Goal: Information Seeking & Learning: Learn about a topic

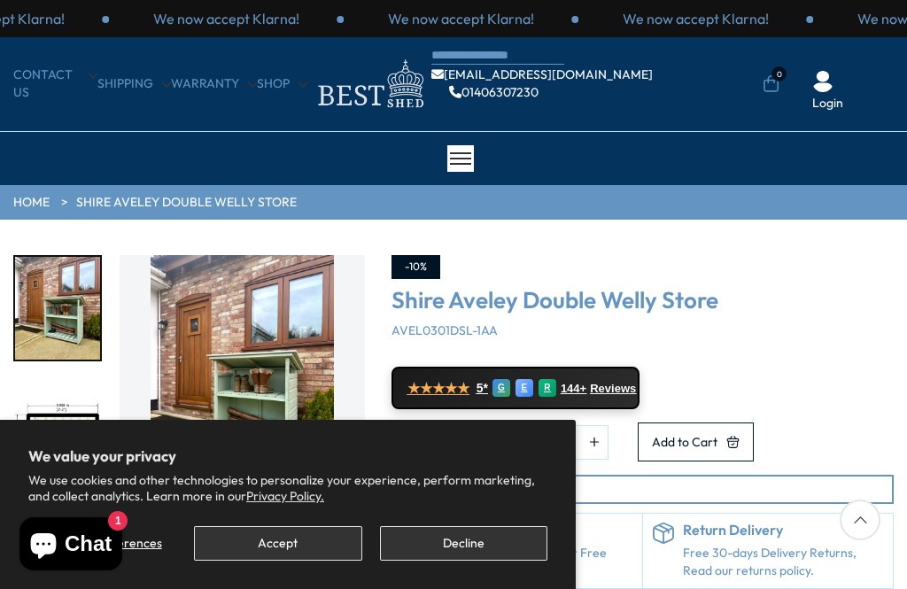
click at [407, 544] on button "Decline" at bounding box center [463, 543] width 167 height 35
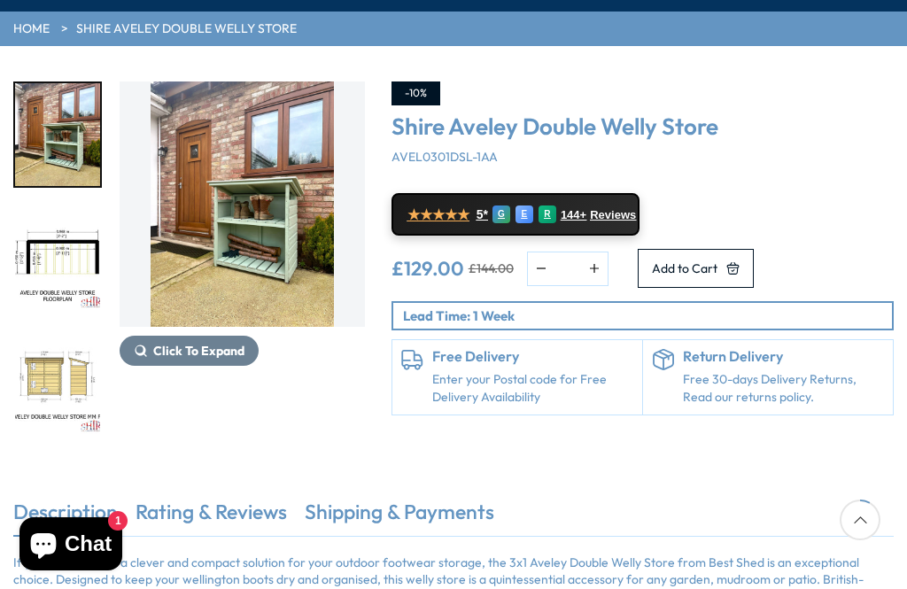
scroll to position [173, 0]
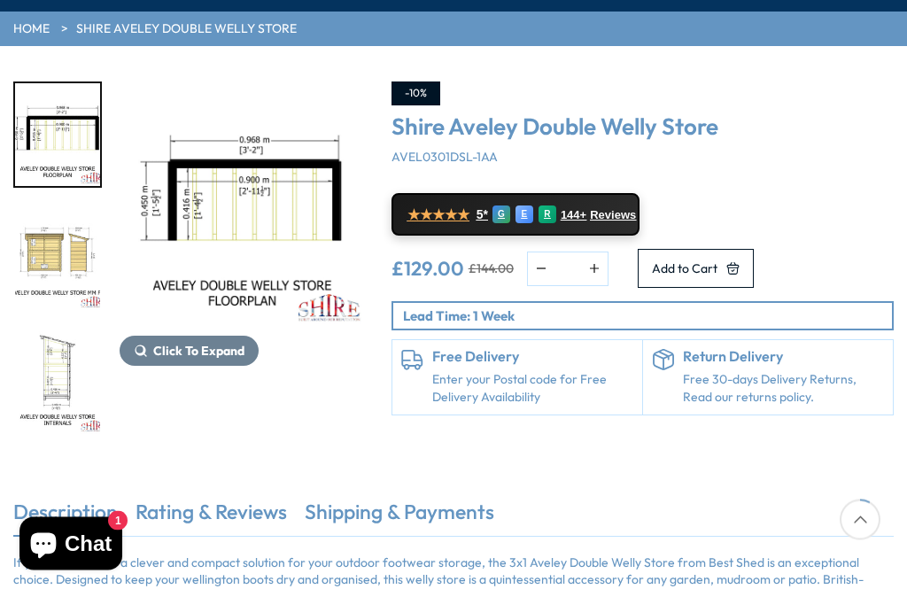
click at [50, 274] on img "3 / 12" at bounding box center [57, 259] width 85 height 103
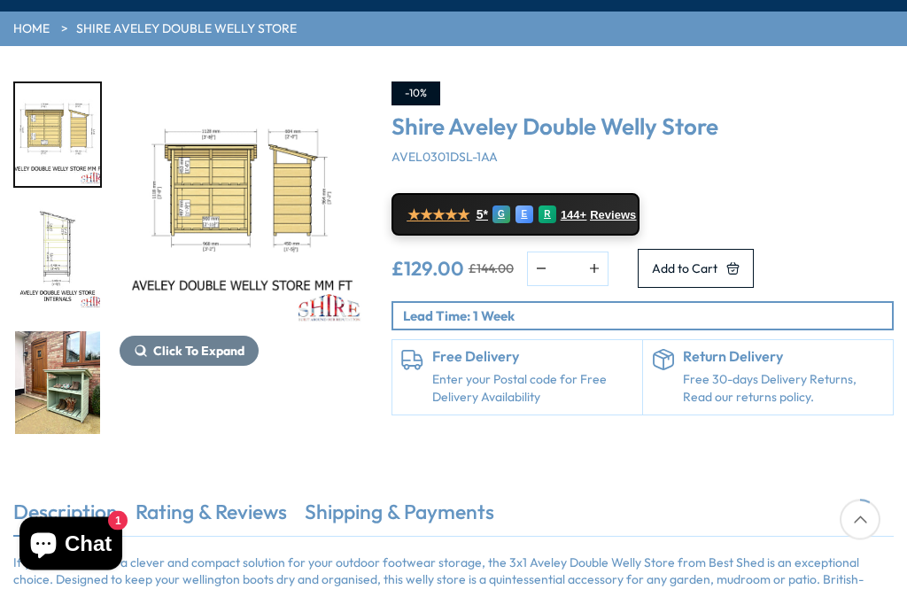
click at [51, 249] on img "4 / 12" at bounding box center [57, 259] width 85 height 103
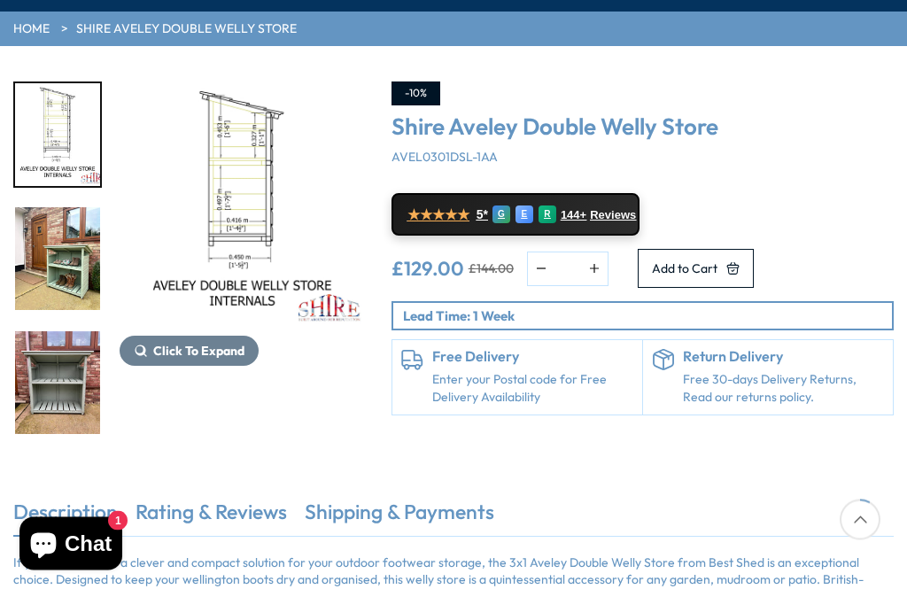
click at [57, 275] on img "5 / 12" at bounding box center [57, 259] width 85 height 103
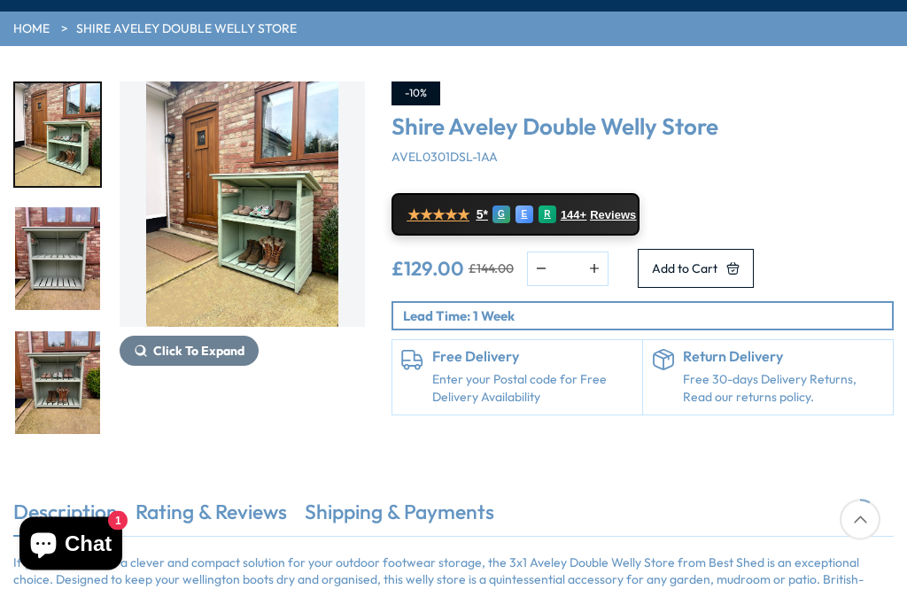
click at [50, 270] on img "6 / 12" at bounding box center [57, 259] width 85 height 103
click at [49, 332] on img "7 / 12" at bounding box center [57, 383] width 85 height 103
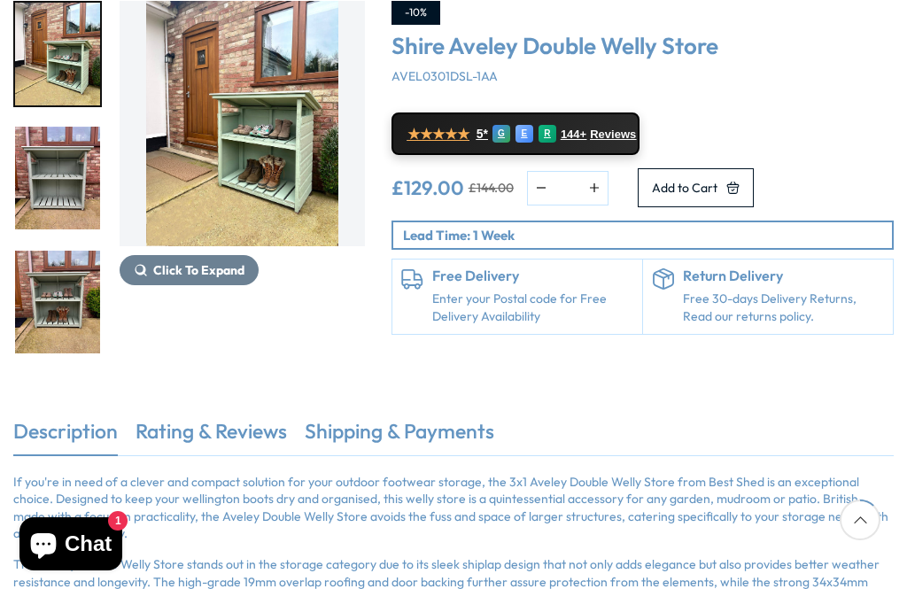
scroll to position [253, 0]
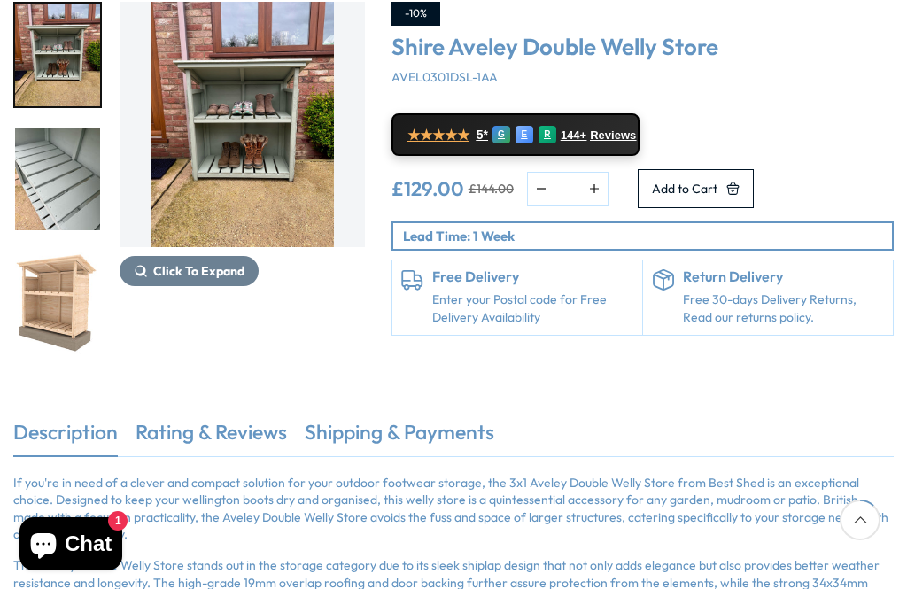
click at [66, 330] on img "9 / 12" at bounding box center [57, 302] width 85 height 103
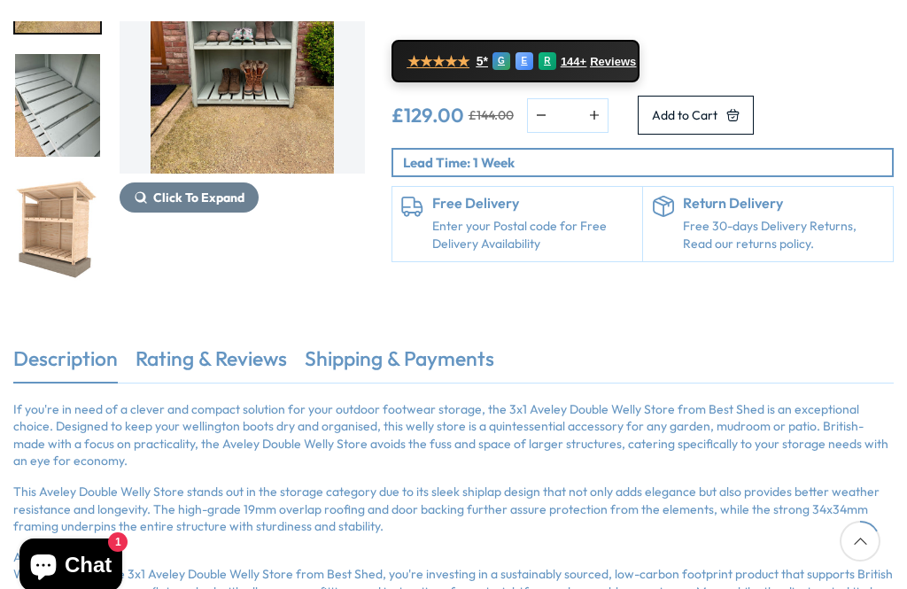
scroll to position [257, 0]
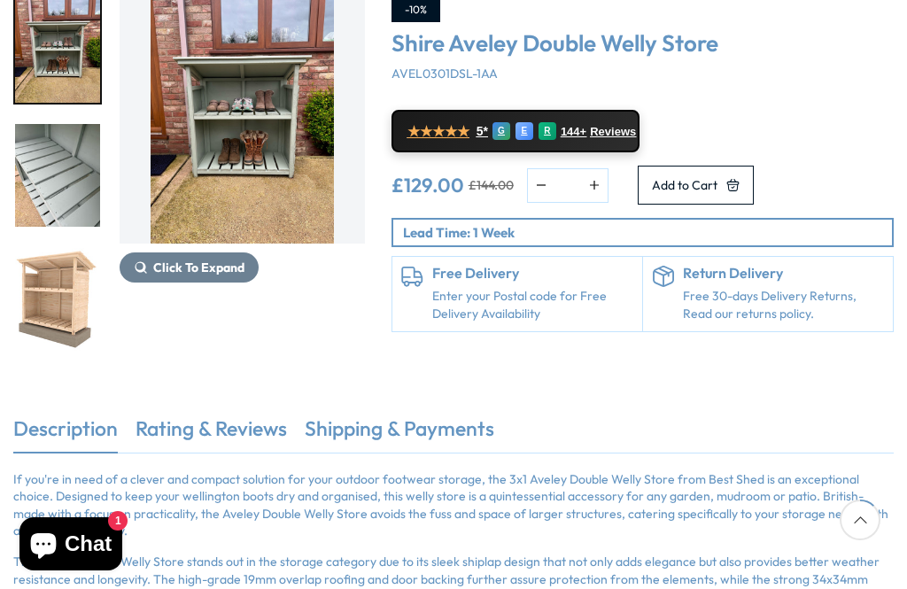
click at [62, 248] on img "9 / 12" at bounding box center [57, 299] width 85 height 103
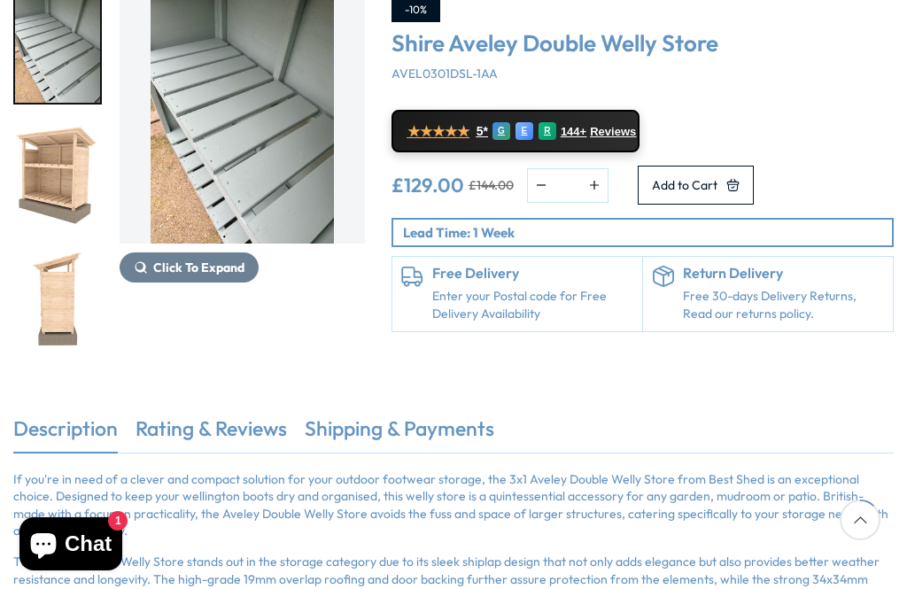
click at [47, 248] on img "10 / 12" at bounding box center [57, 299] width 85 height 103
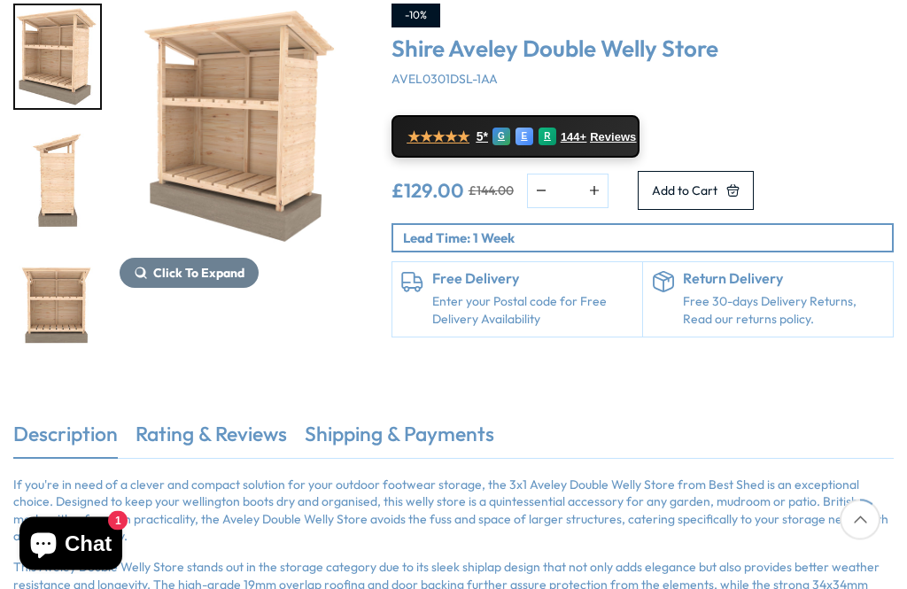
scroll to position [194, 0]
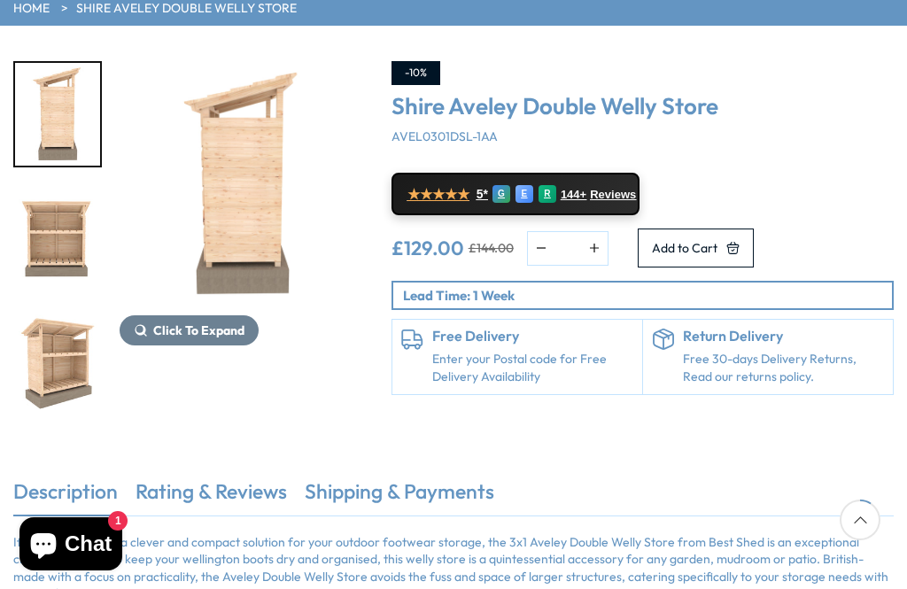
click at [56, 264] on img "11 / 12" at bounding box center [57, 238] width 85 height 103
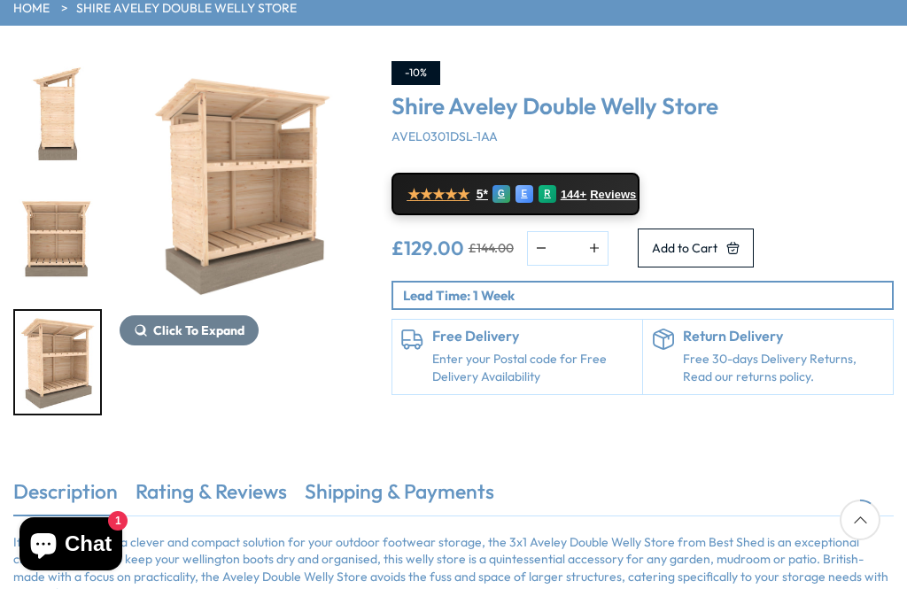
click at [44, 380] on img "12 / 12" at bounding box center [57, 362] width 85 height 103
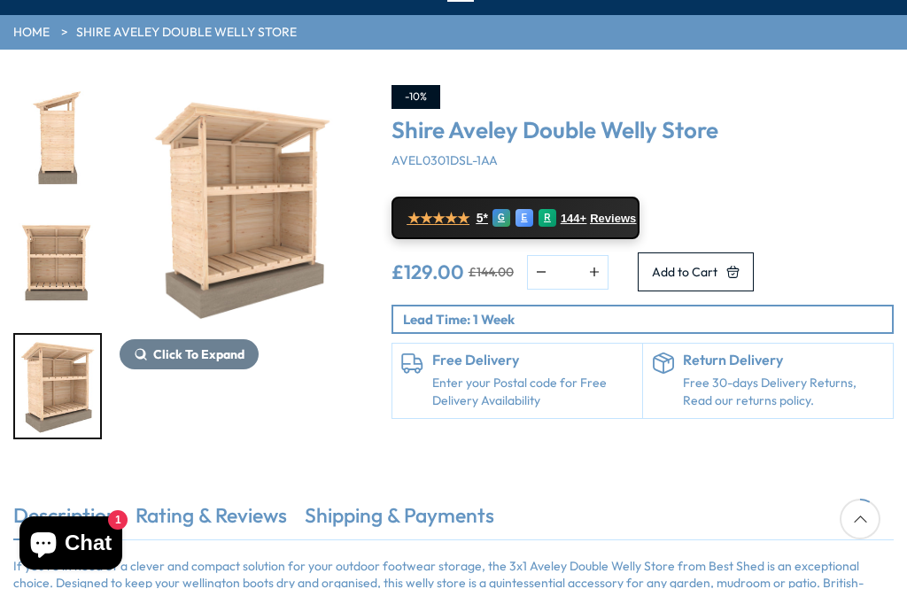
scroll to position [171, 0]
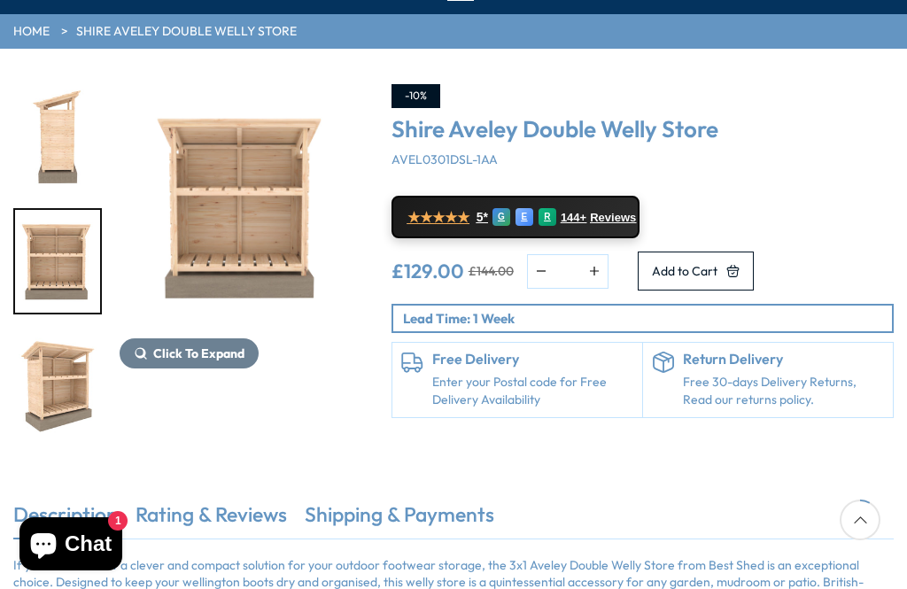
click at [47, 270] on img "11 / 12" at bounding box center [57, 261] width 85 height 103
click at [47, 398] on img "12 / 12" at bounding box center [57, 385] width 85 height 103
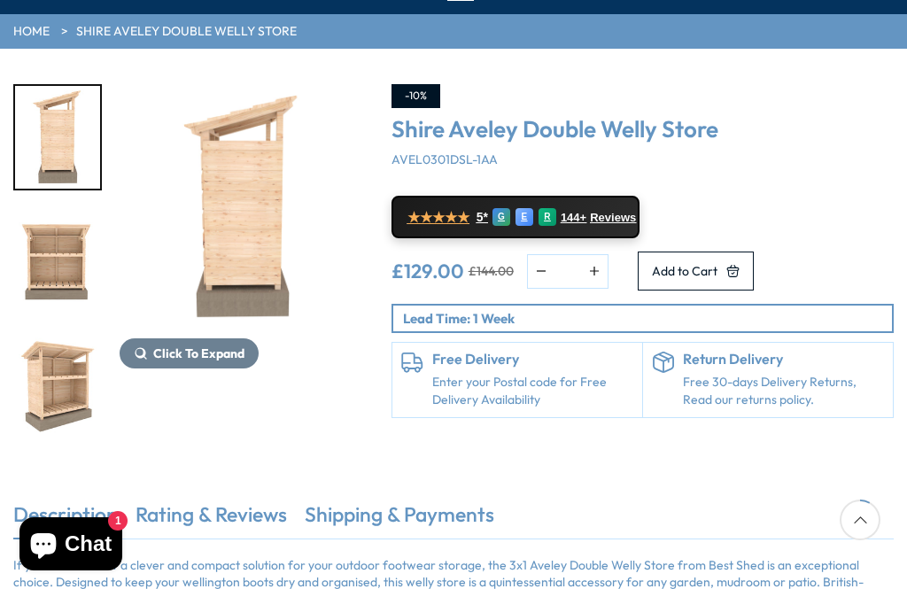
click at [42, 148] on img "10 / 12" at bounding box center [57, 137] width 85 height 103
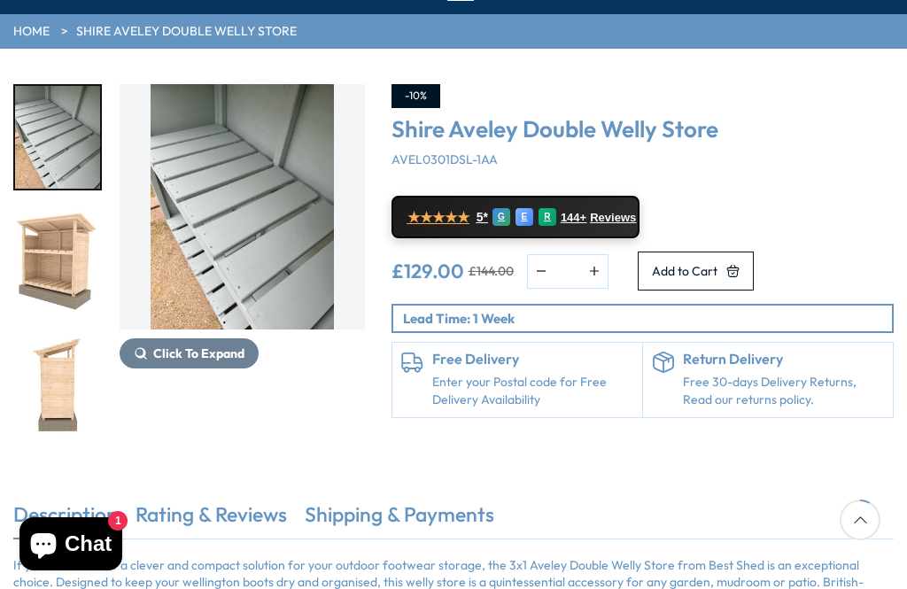
click at [40, 148] on img "8 / 12" at bounding box center [57, 137] width 85 height 103
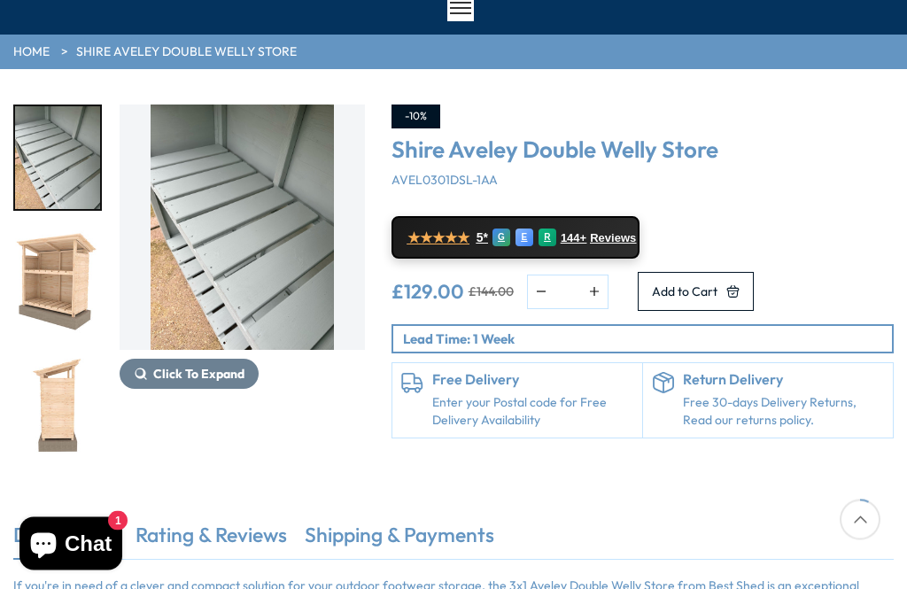
scroll to position [93, 0]
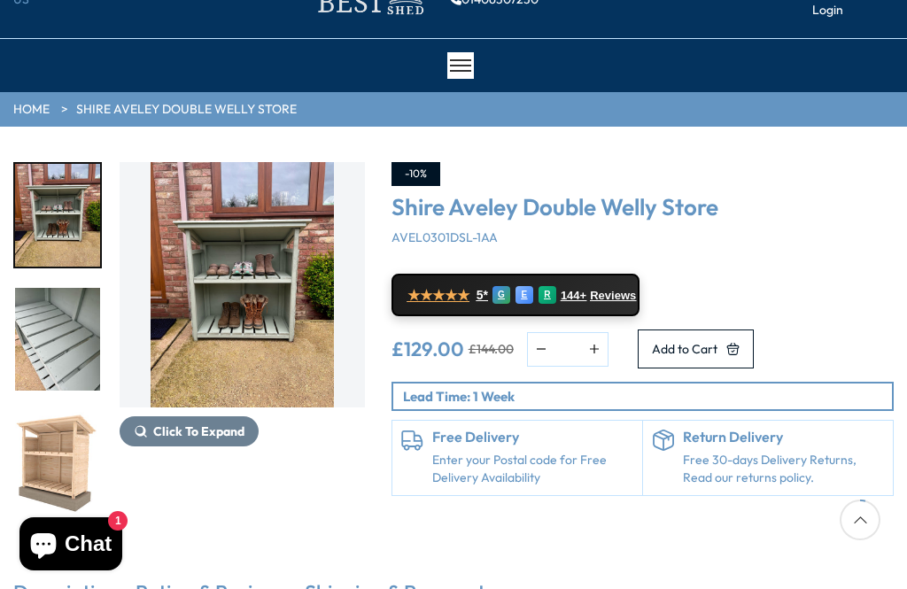
click at [50, 228] on img "7 / 12" at bounding box center [57, 215] width 85 height 103
click at [42, 235] on img "7 / 12" at bounding box center [57, 215] width 85 height 103
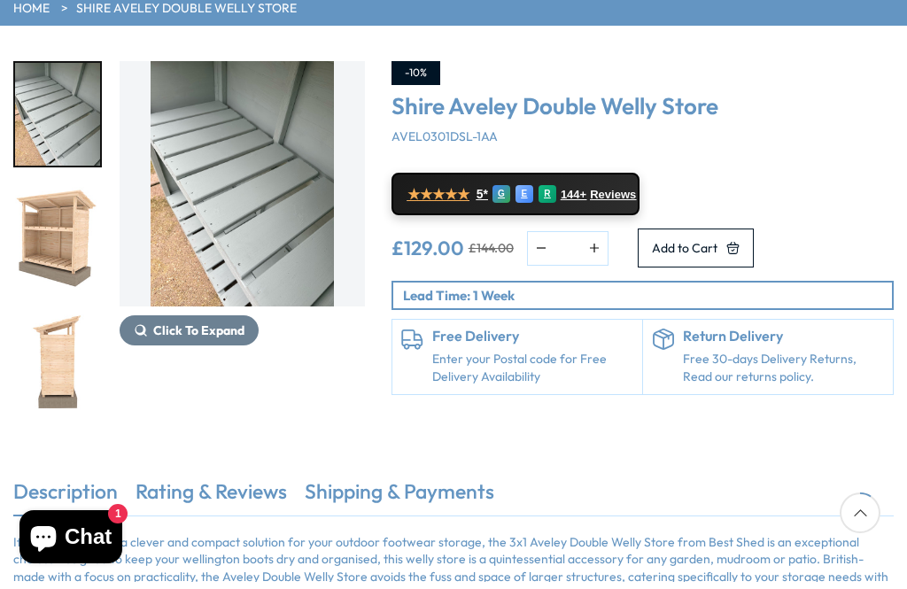
scroll to position [194, 0]
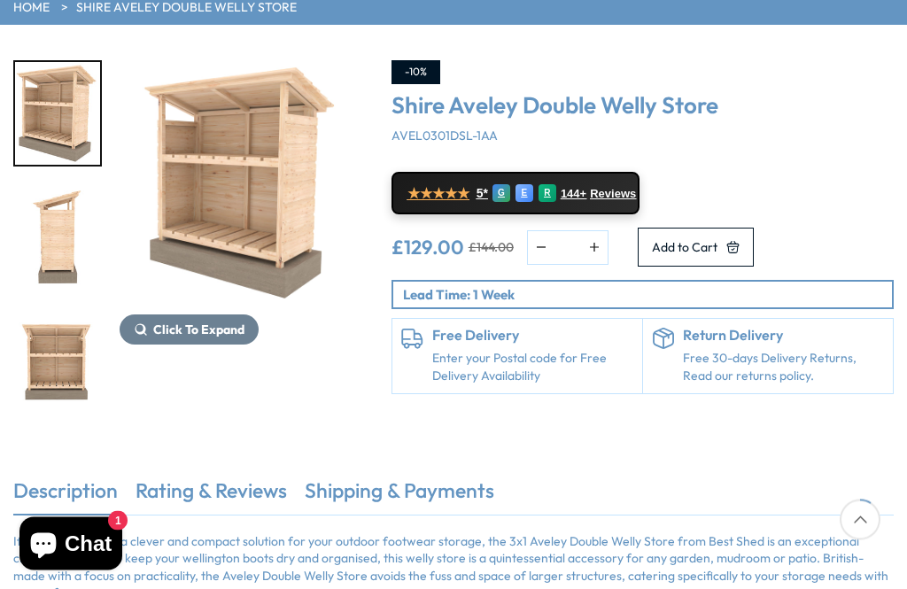
click at [48, 369] on img "11 / 12" at bounding box center [57, 362] width 85 height 103
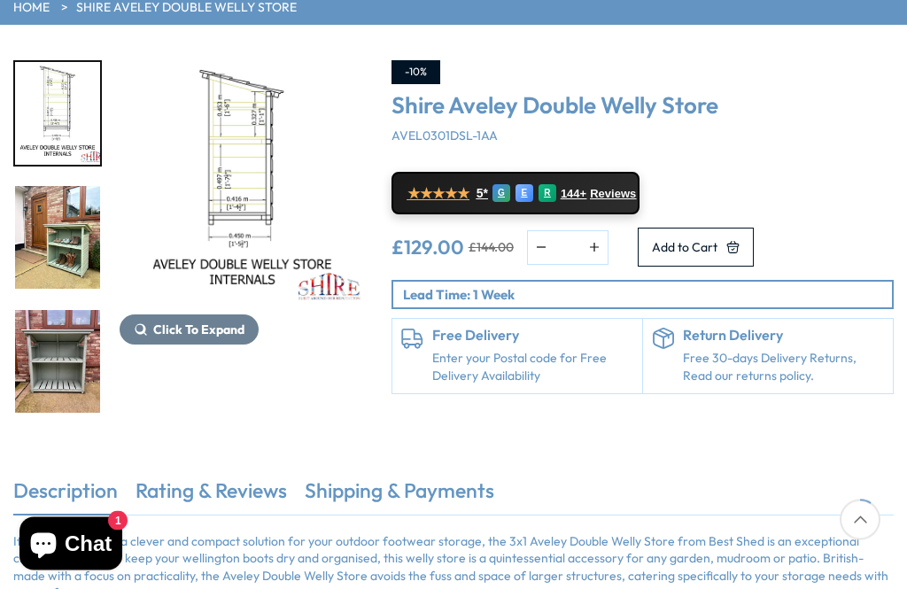
click at [40, 115] on img "4 / 12" at bounding box center [57, 114] width 85 height 103
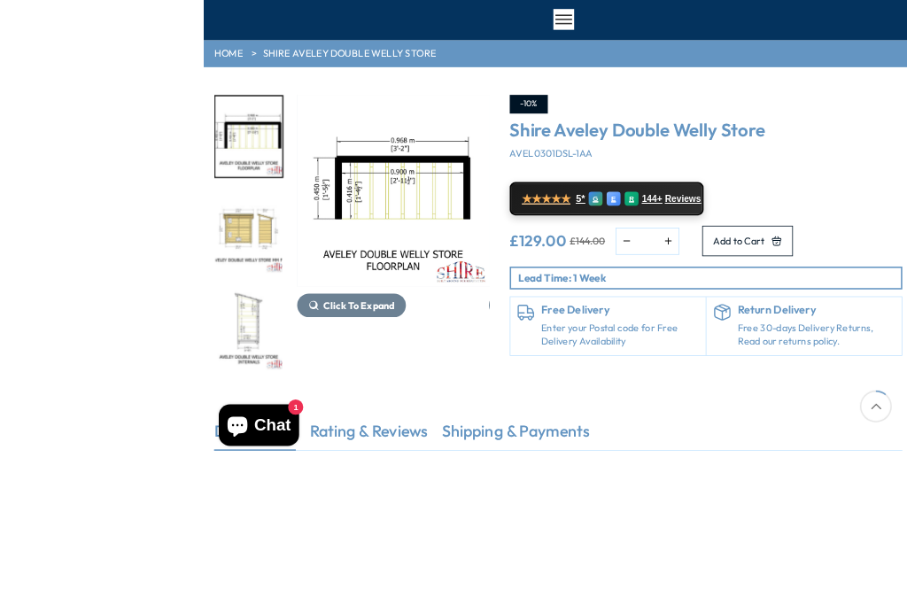
scroll to position [232, 0]
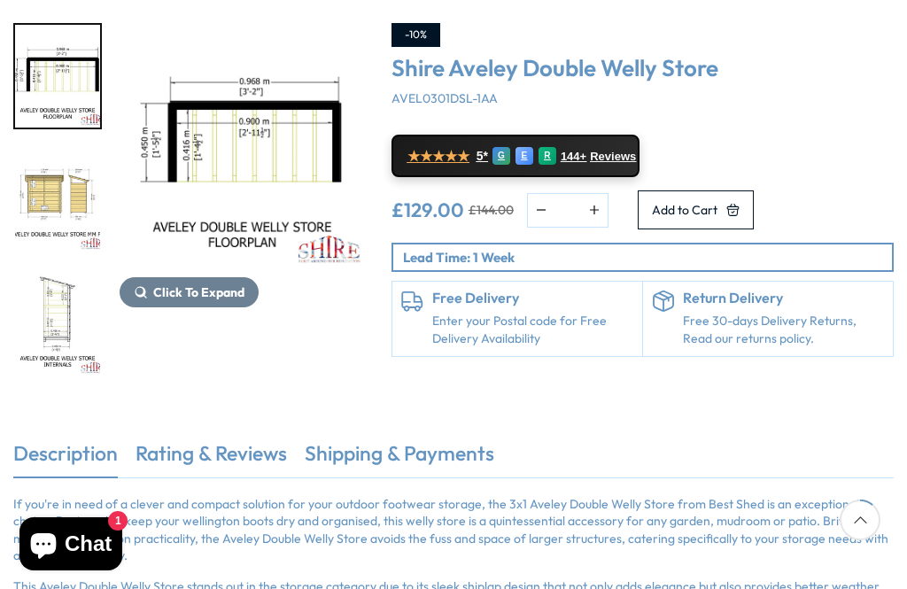
click at [58, 521] on img "6 / 12" at bounding box center [57, 572] width 85 height 103
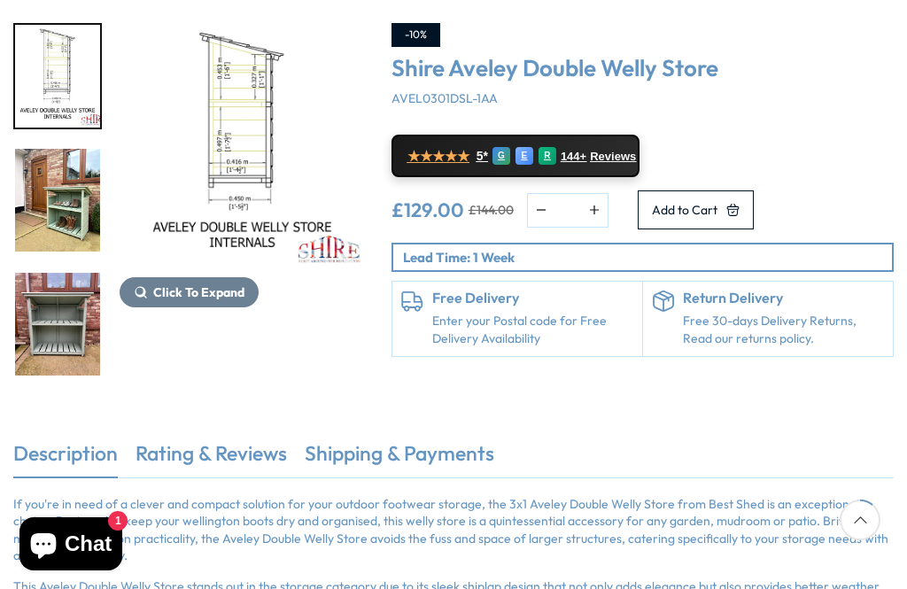
click at [67, 273] on img "6 / 12" at bounding box center [57, 324] width 85 height 103
